Goal: Find specific page/section: Find specific page/section

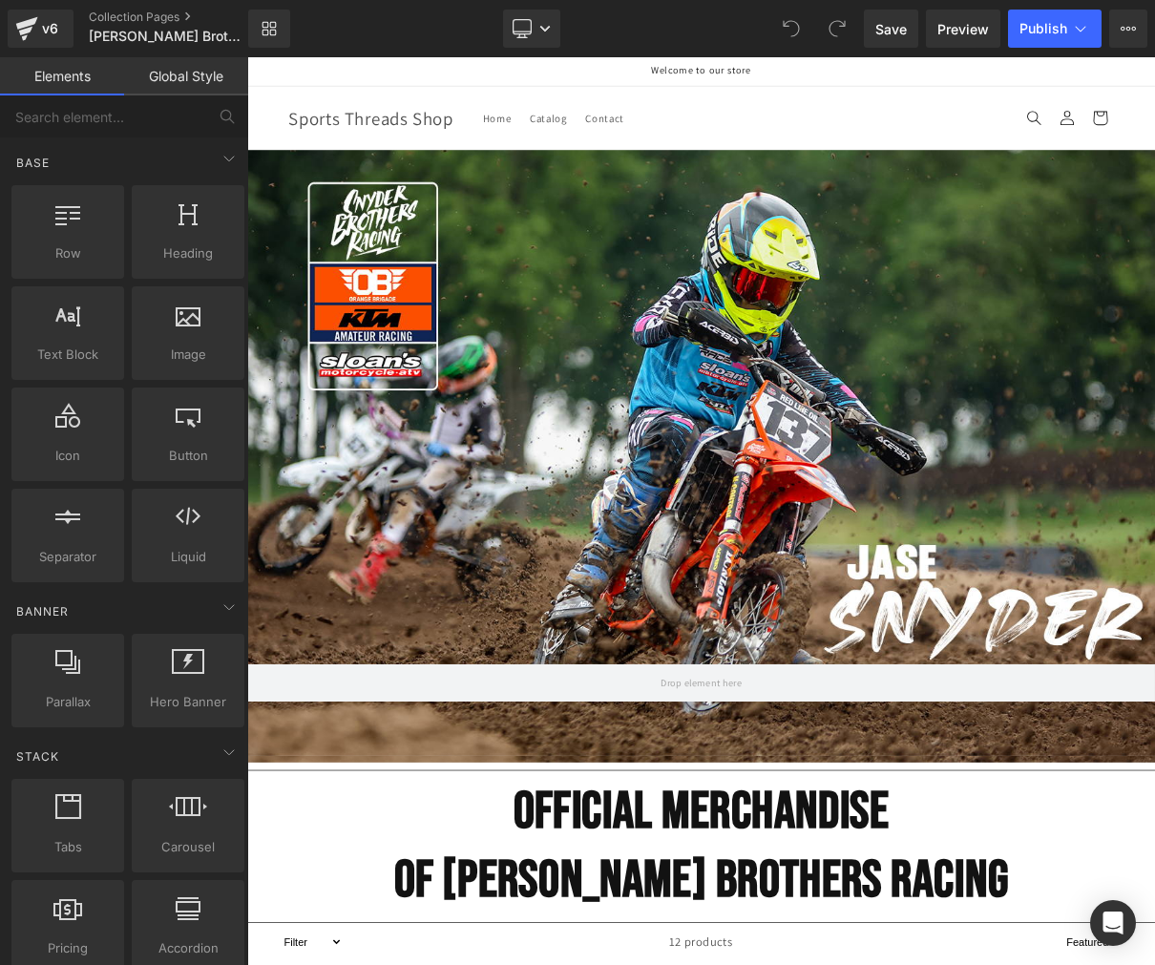
drag, startPoint x: 605, startPoint y: 112, endPoint x: 403, endPoint y: 68, distance: 207.1
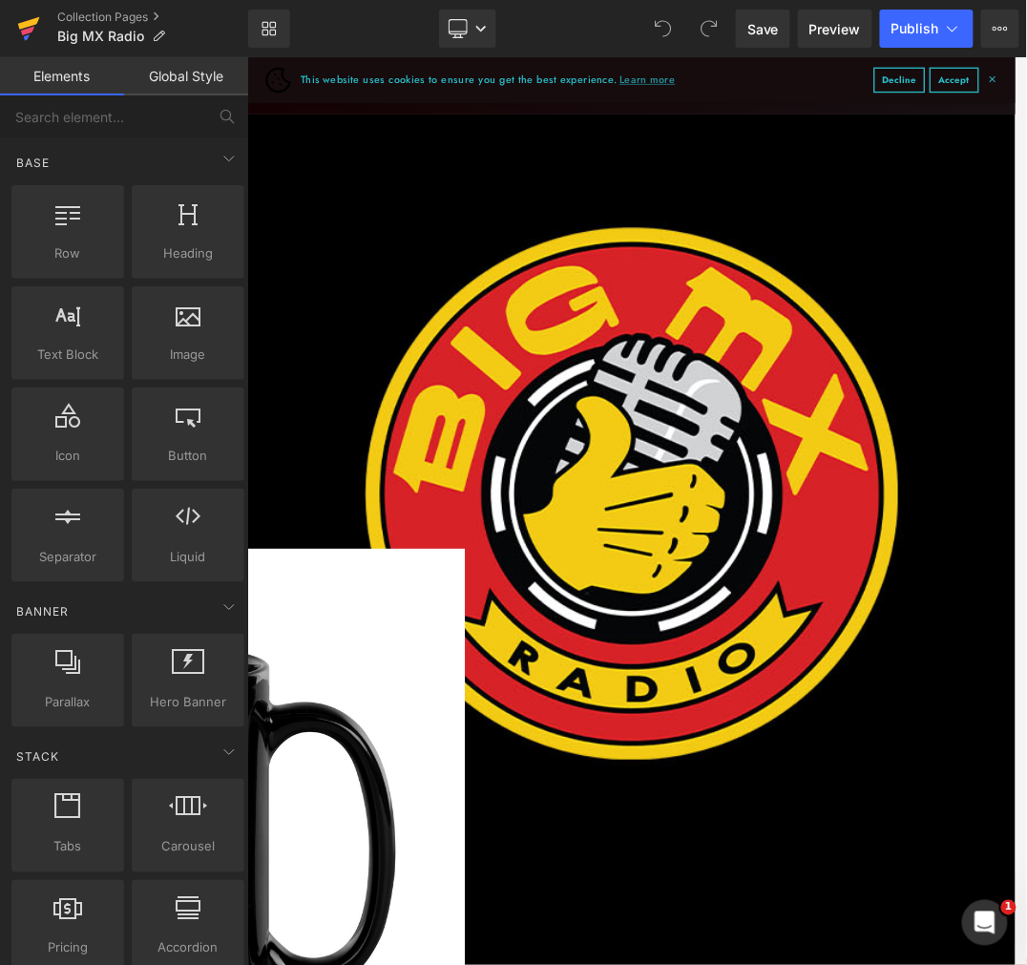
click at [29, 26] on icon at bounding box center [29, 23] width 22 height 12
